Goal: Find specific page/section: Find specific page/section

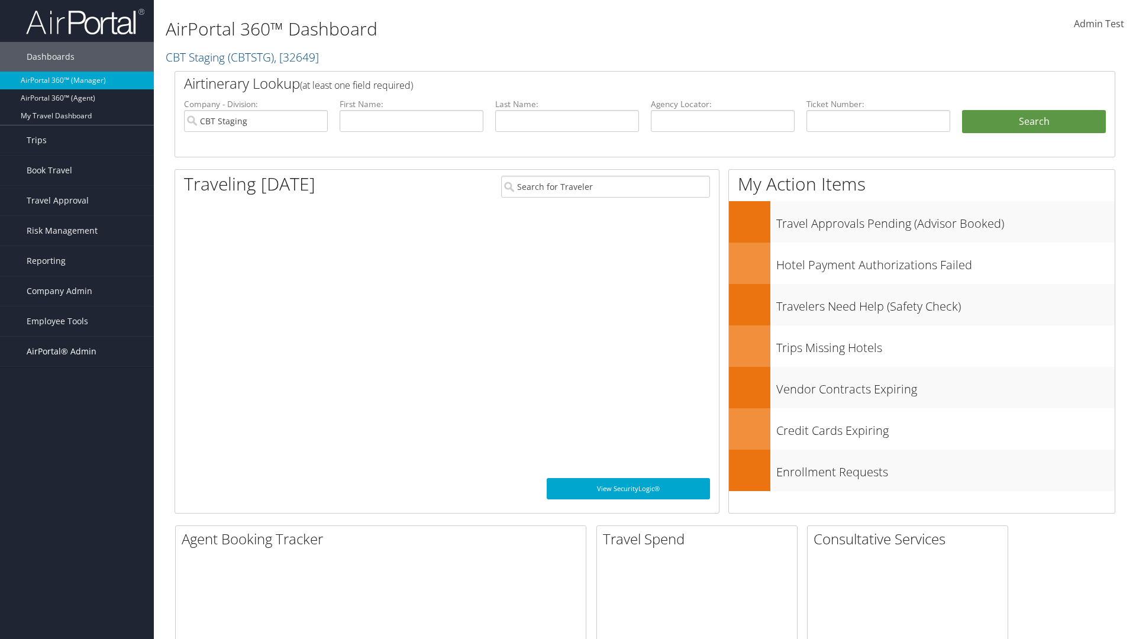
click at [77, 352] on span "AirPortal® Admin" at bounding box center [62, 352] width 70 height 30
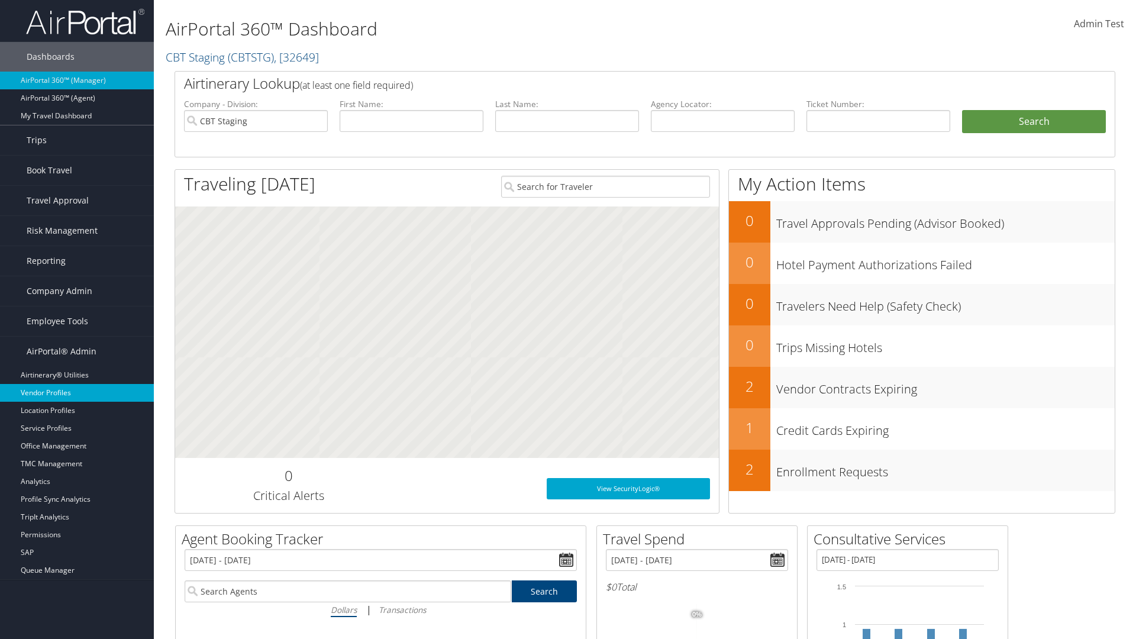
click at [77, 393] on link "Vendor Profiles" at bounding box center [77, 393] width 154 height 18
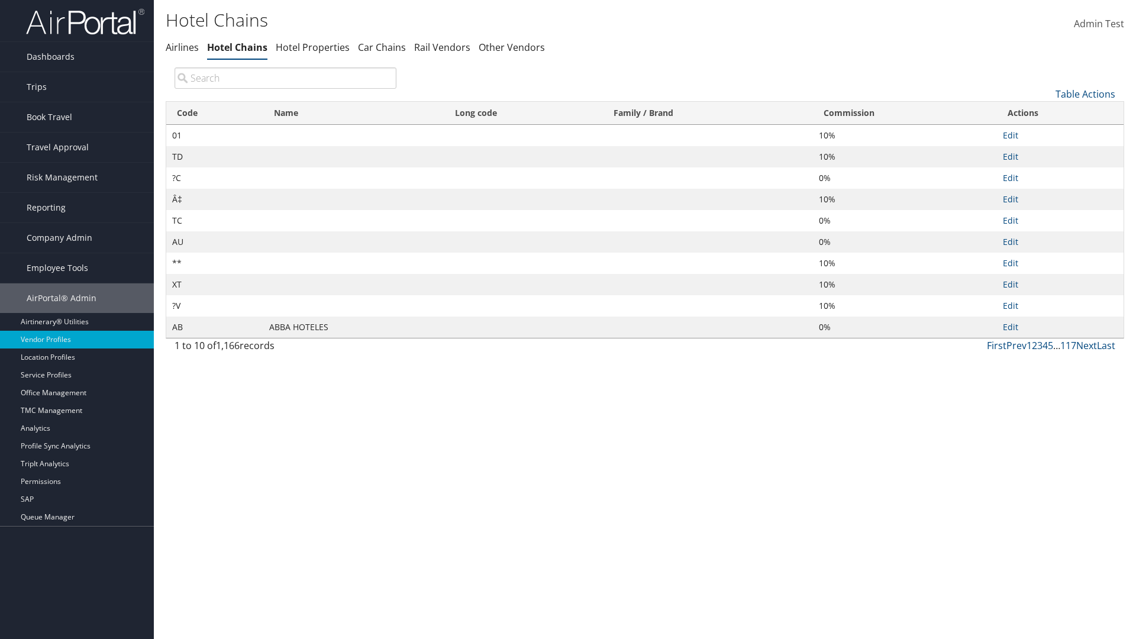
click at [905, 113] on th "Commission" at bounding box center [905, 113] width 184 height 23
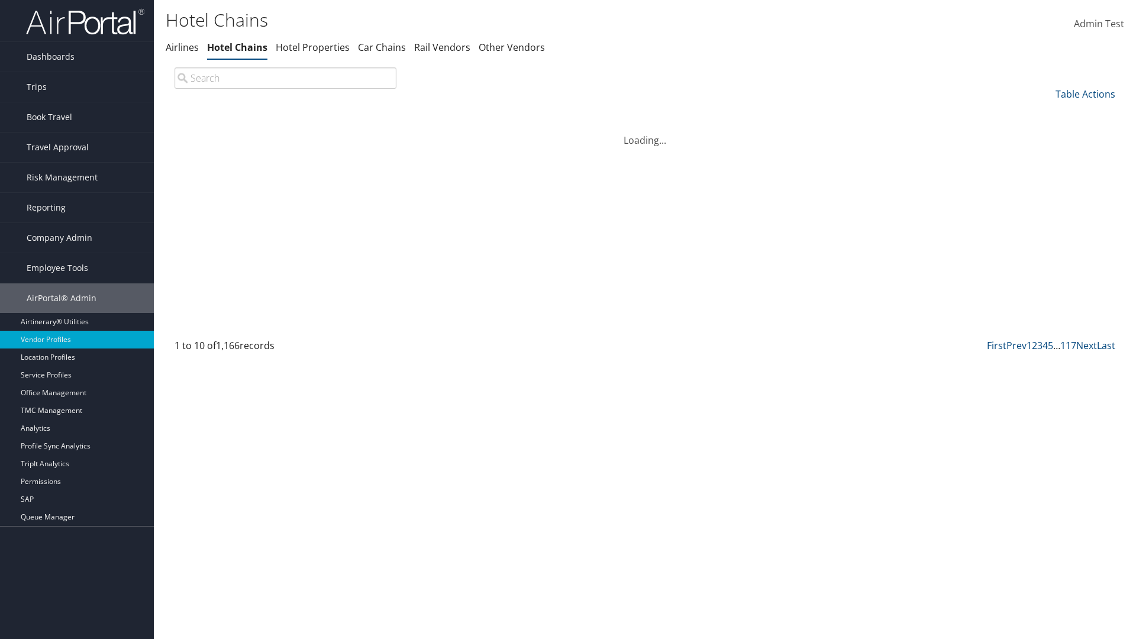
click at [905, 113] on th "Commission" at bounding box center [905, 113] width 184 height 23
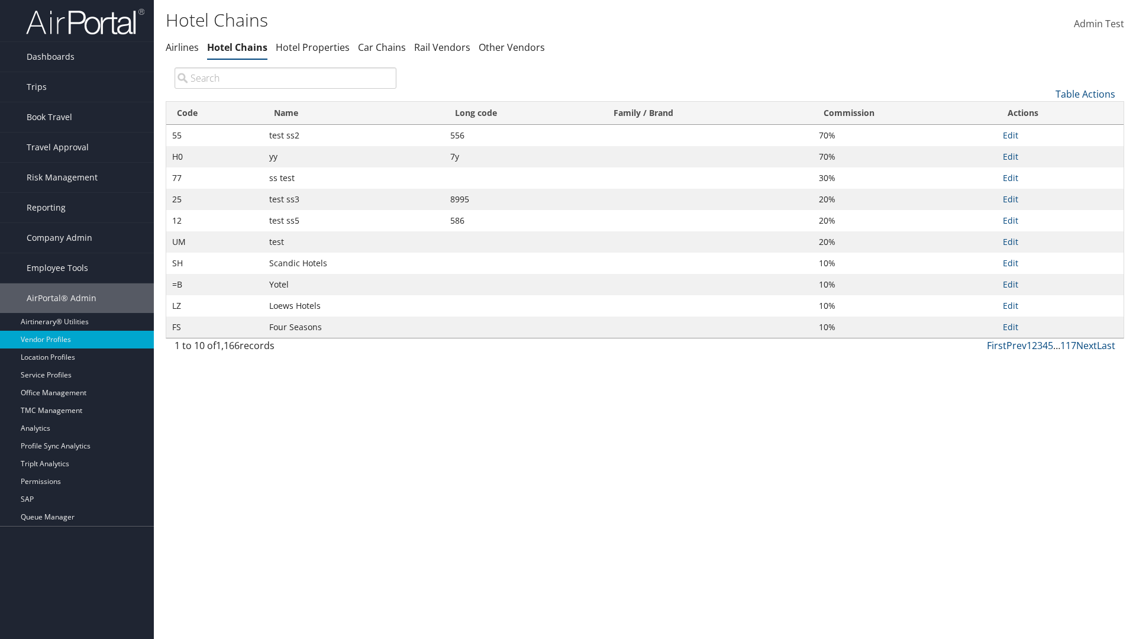
click at [354, 113] on th "Name" at bounding box center [353, 113] width 181 height 23
click at [1085, 93] on link "Table Actions" at bounding box center [1086, 94] width 60 height 13
click at [1046, 172] on link "Page Length" at bounding box center [1046, 173] width 156 height 20
click at [1046, 133] on link "25" at bounding box center [1046, 134] width 156 height 20
